Goal: Transaction & Acquisition: Book appointment/travel/reservation

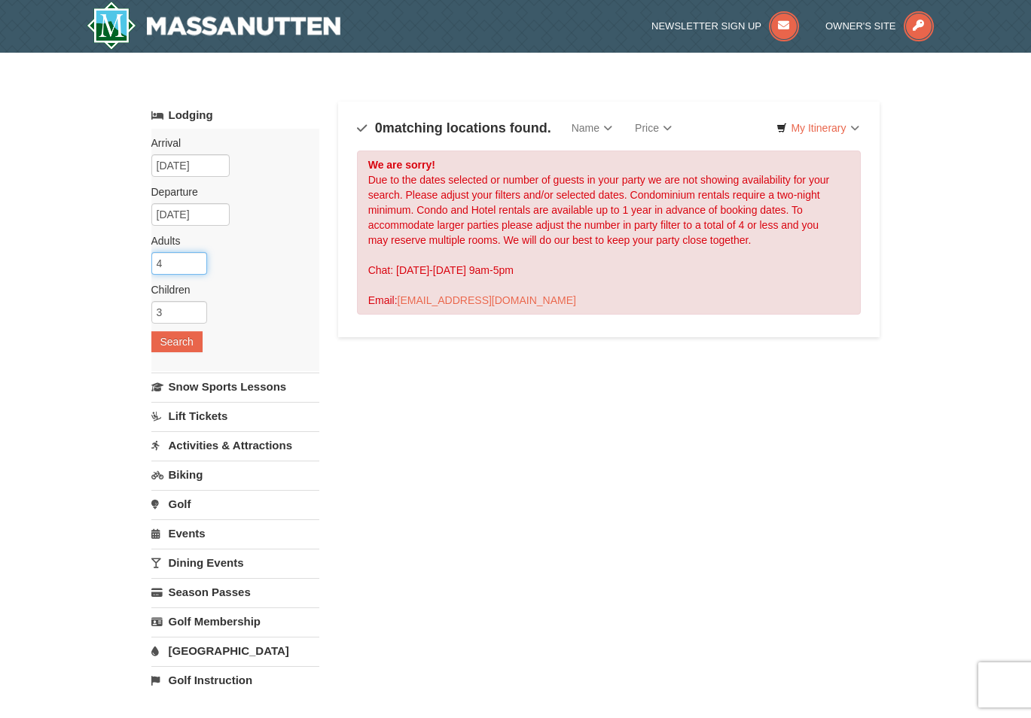
drag, startPoint x: 172, startPoint y: 264, endPoint x: 95, endPoint y: 266, distance: 77.6
click at [95, 266] on div "× Categories Map List Filter My Itinerary Questions? 1-540-289-9441 Lodging Arr…" at bounding box center [515, 481] width 1031 height 857
type input "2"
drag, startPoint x: 164, startPoint y: 309, endPoint x: 107, endPoint y: 311, distance: 57.3
click at [107, 311] on div "× Categories Map List Filter My Itinerary Questions? 1-540-289-9441 Lodging Arr…" at bounding box center [515, 481] width 1031 height 857
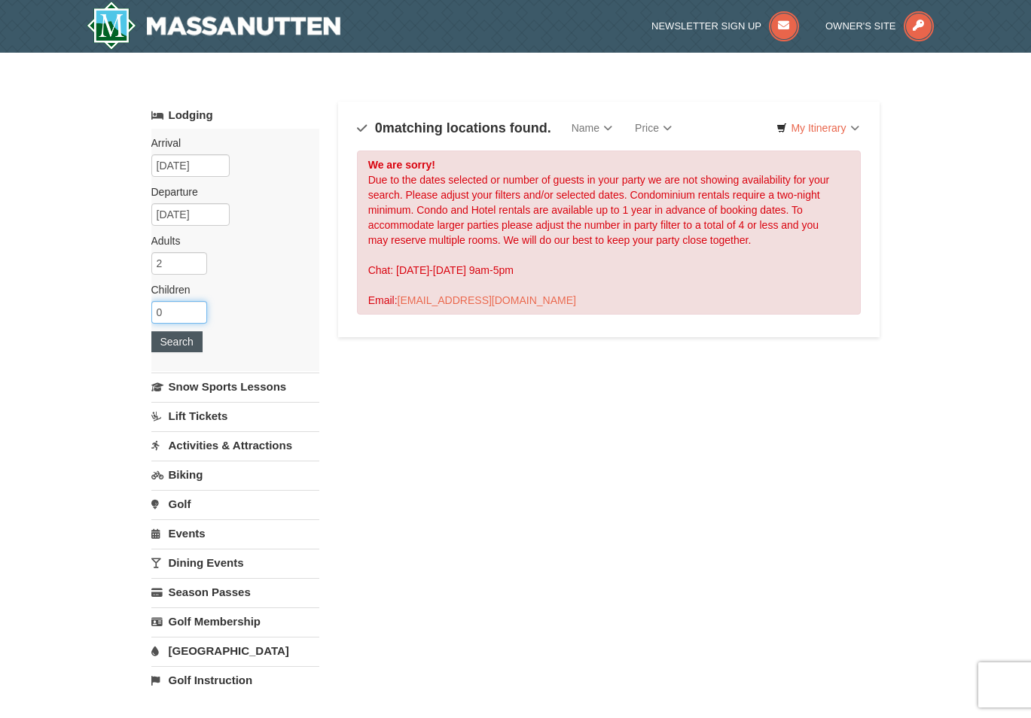
type input "0"
click at [171, 344] on button "Search" at bounding box center [176, 341] width 51 height 21
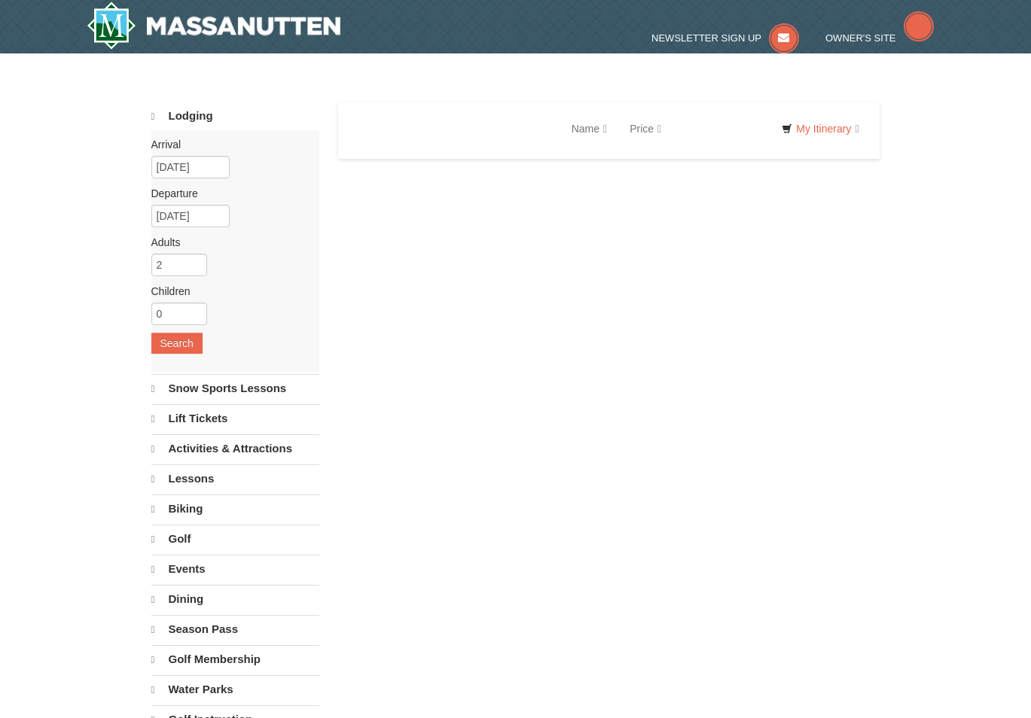
select select "10"
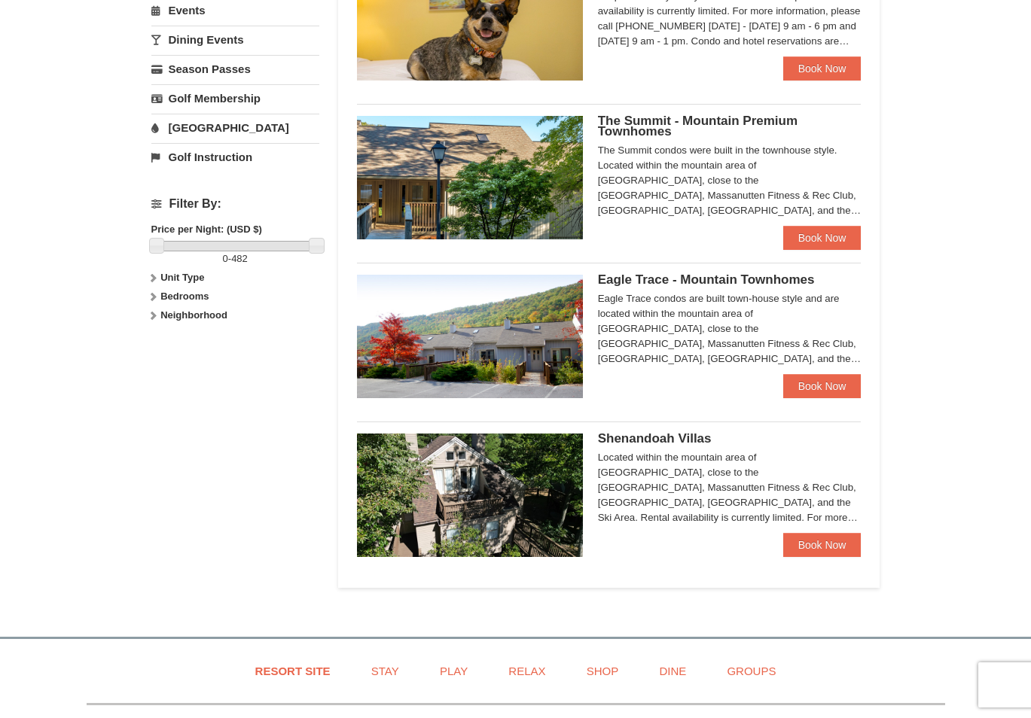
scroll to position [678, 0]
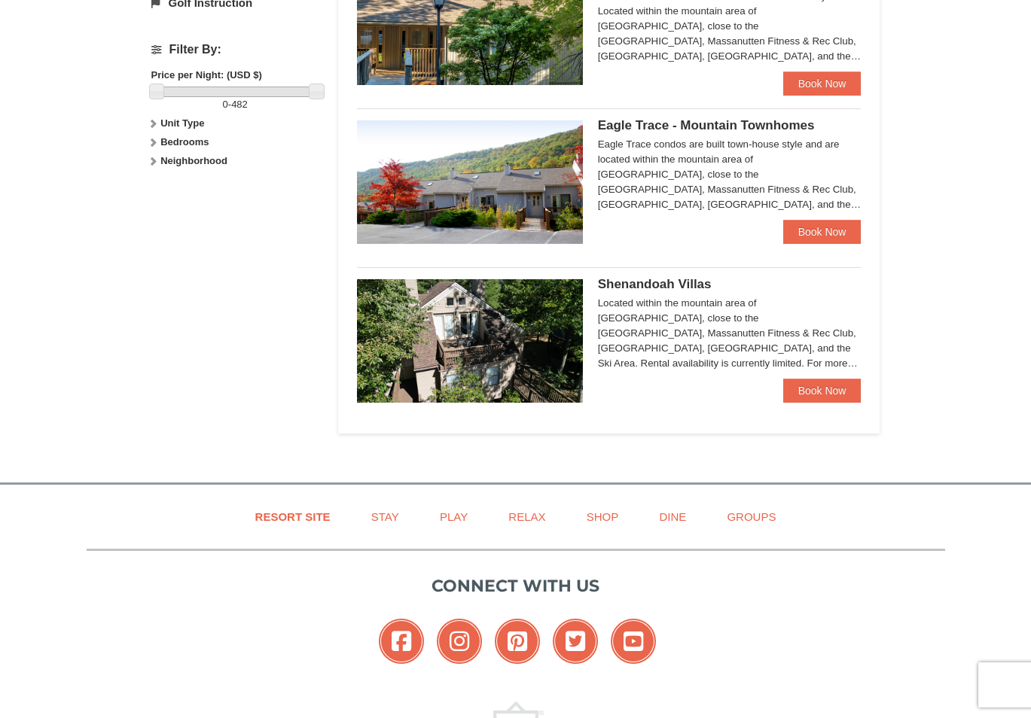
click at [489, 355] on img at bounding box center [470, 340] width 226 height 123
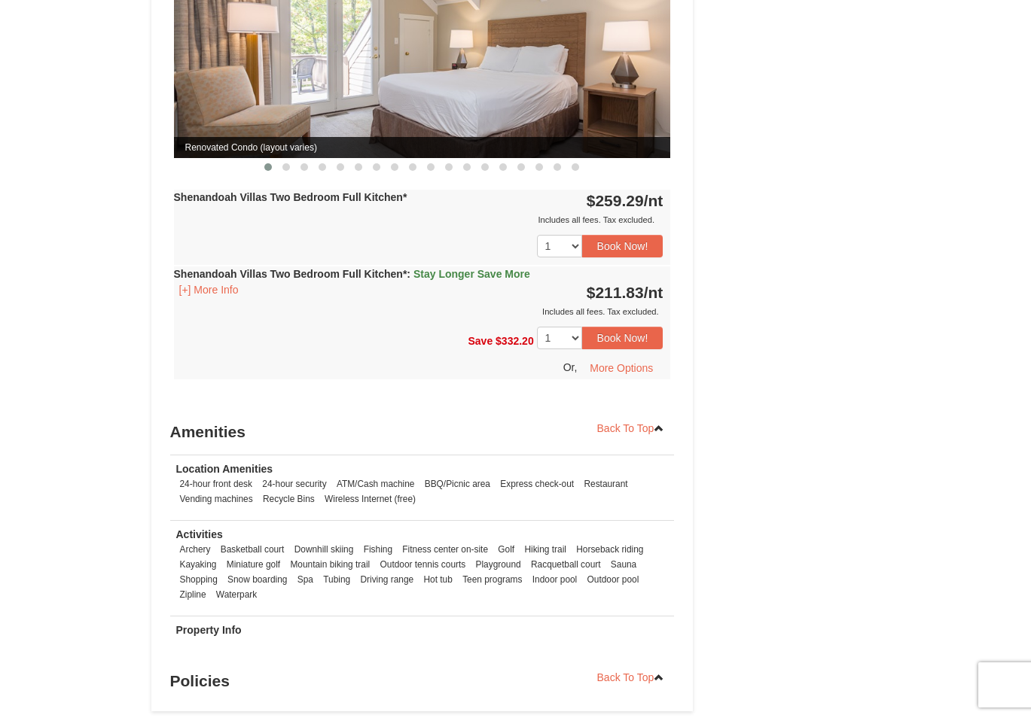
scroll to position [2183, 0]
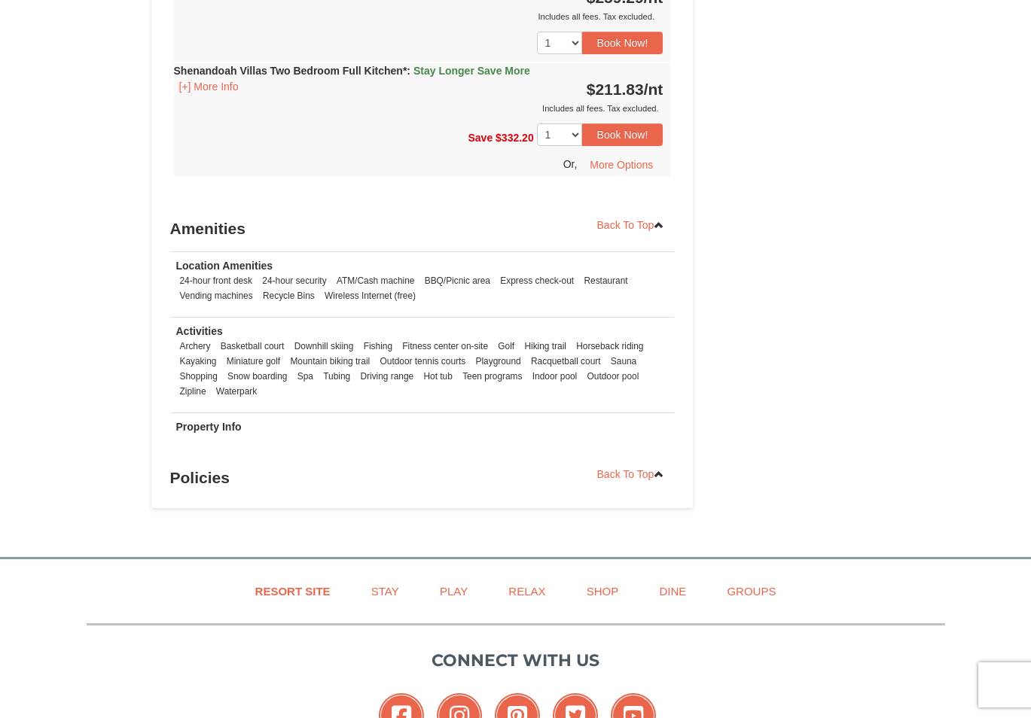
click at [218, 469] on h3 "Policies" at bounding box center [422, 478] width 504 height 30
click at [224, 421] on strong "Property Info" at bounding box center [208, 427] width 65 height 12
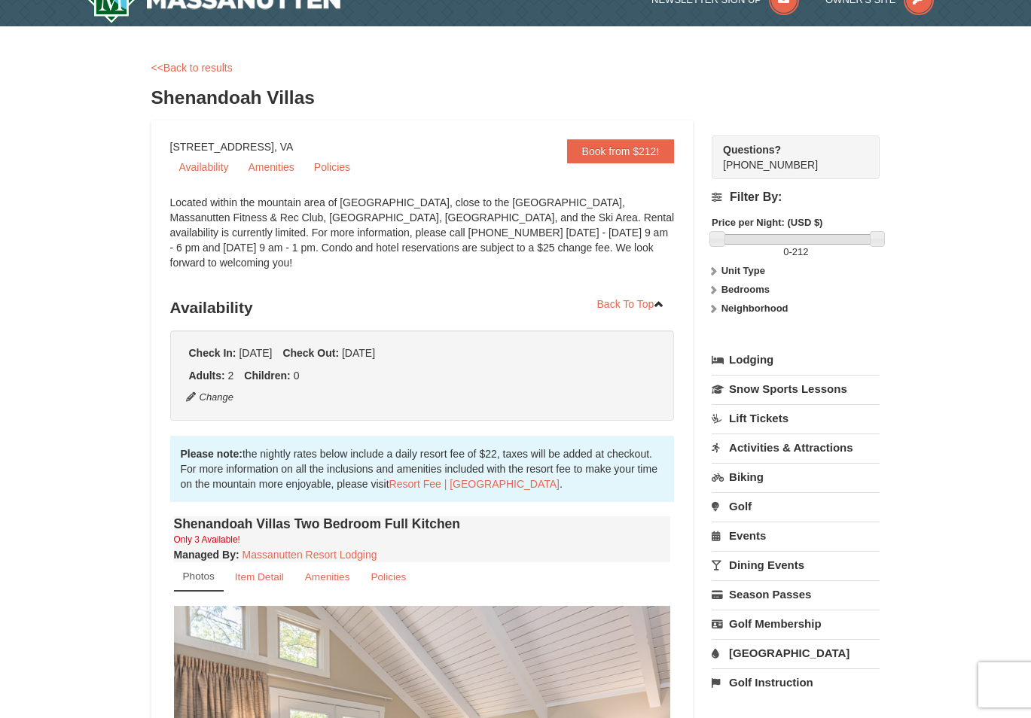
scroll to position [0, 0]
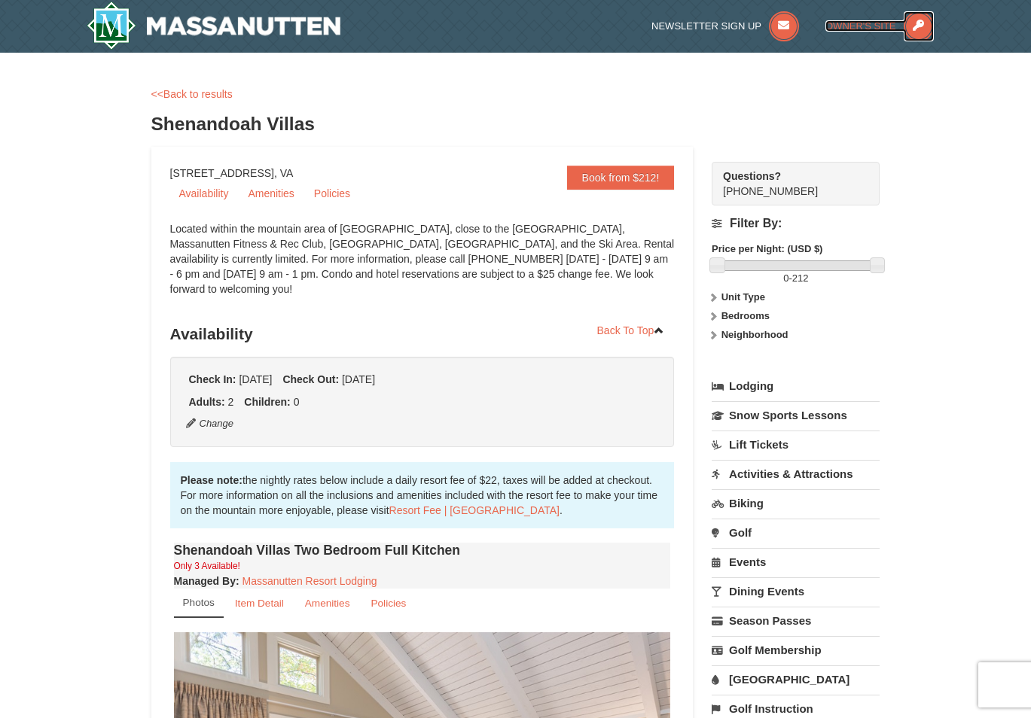
click at [916, 26] on icon at bounding box center [918, 26] width 30 height 30
